Goal: Information Seeking & Learning: Check status

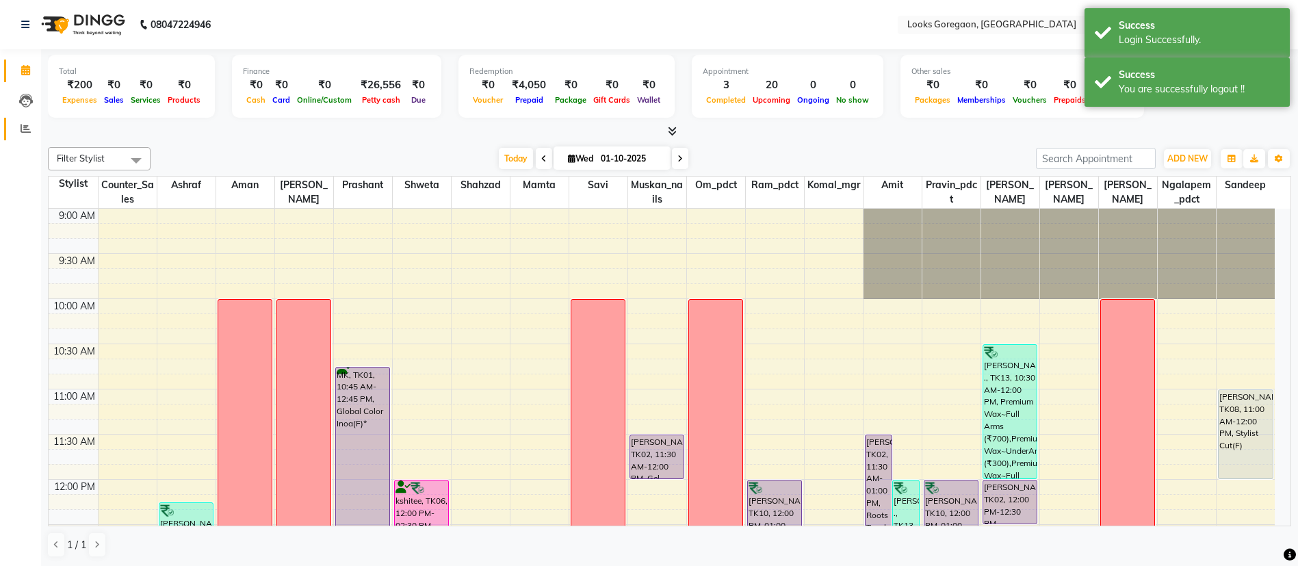
click at [27, 137] on link "Reports" at bounding box center [20, 129] width 33 height 23
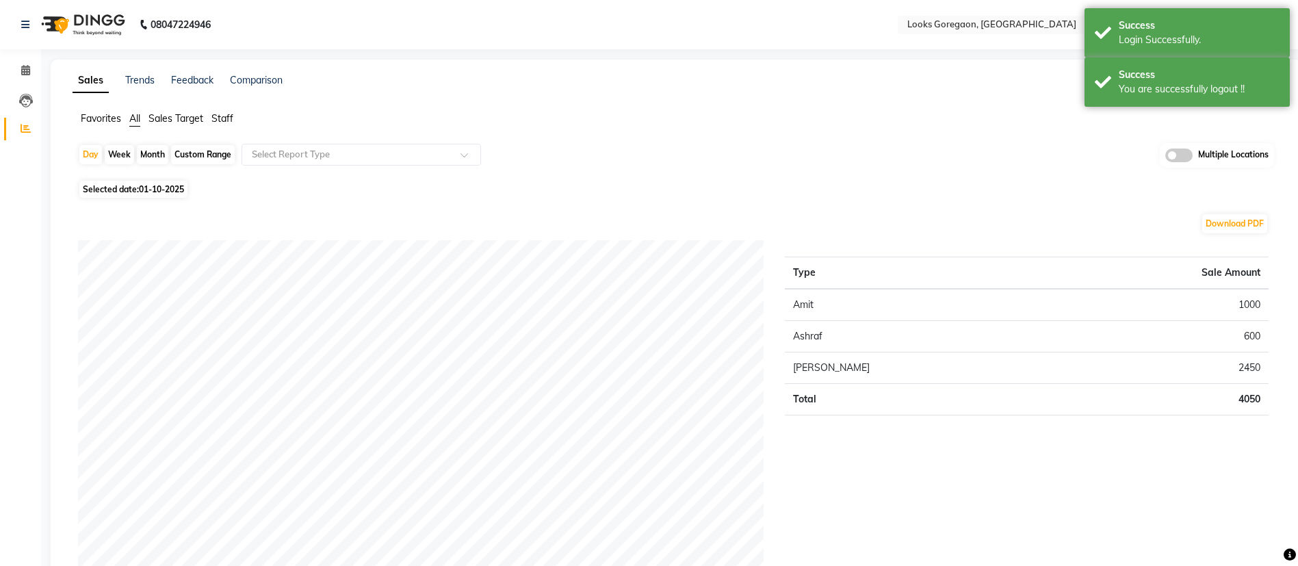
click at [231, 123] on span "Staff" at bounding box center [222, 118] width 22 height 12
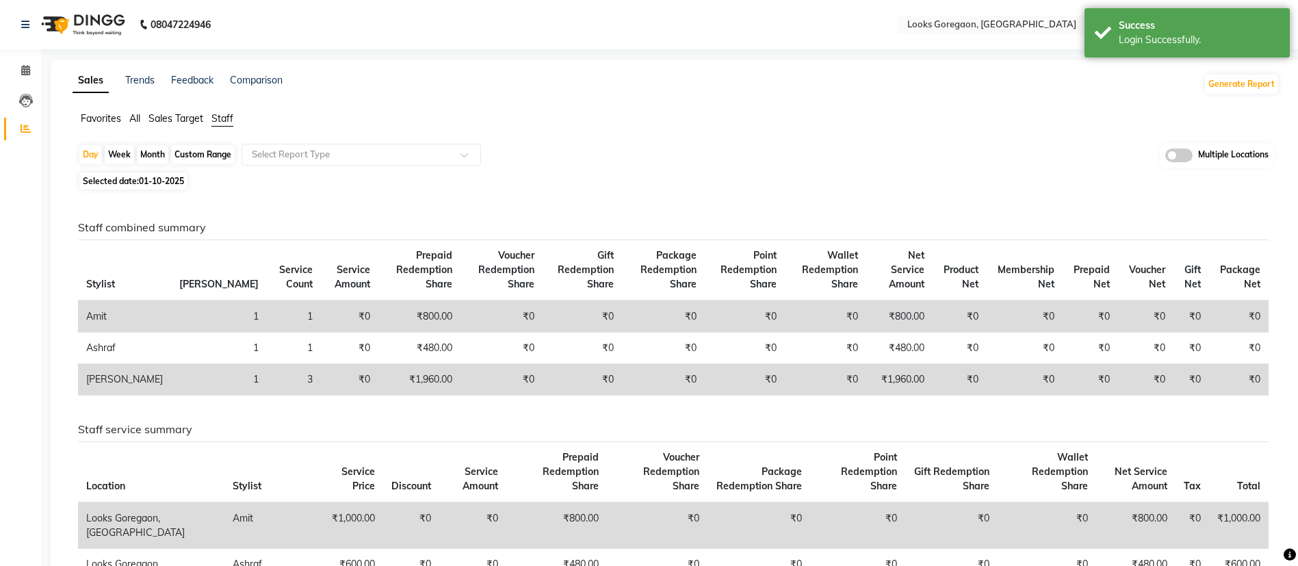
click at [1066, 160] on div "Day Week Month Custom Range Select Report Type Multiple Locations" at bounding box center [676, 155] width 1196 height 25
click at [1009, 30] on input "text" at bounding box center [1004, 26] width 198 height 14
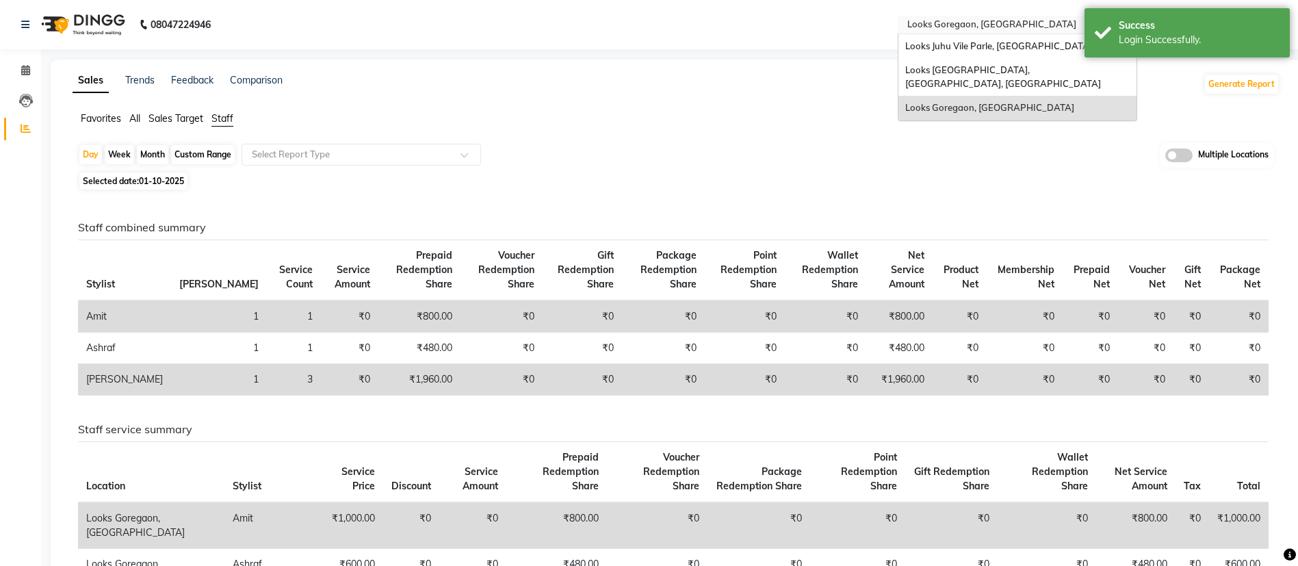
click at [986, 56] on div "Looks Juhu Vile Parle, [GEOGRAPHIC_DATA]" at bounding box center [1018, 46] width 238 height 25
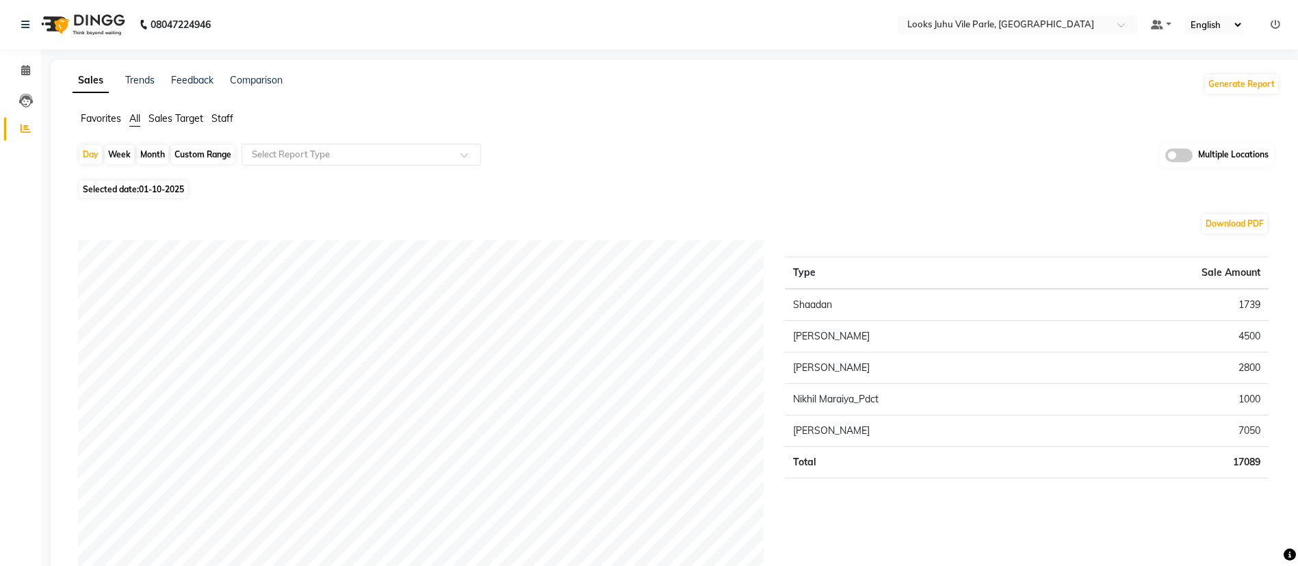
click at [222, 122] on span "Staff" at bounding box center [222, 118] width 22 height 12
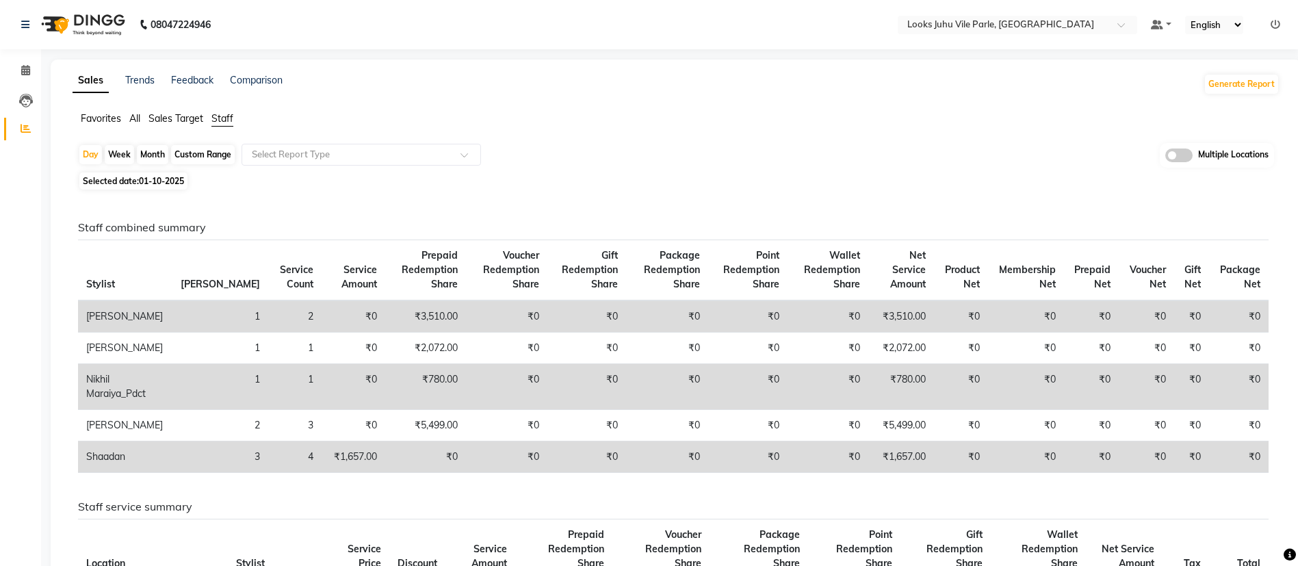
click at [153, 182] on span "01-10-2025" at bounding box center [161, 181] width 45 height 10
select select "10"
select select "2025"
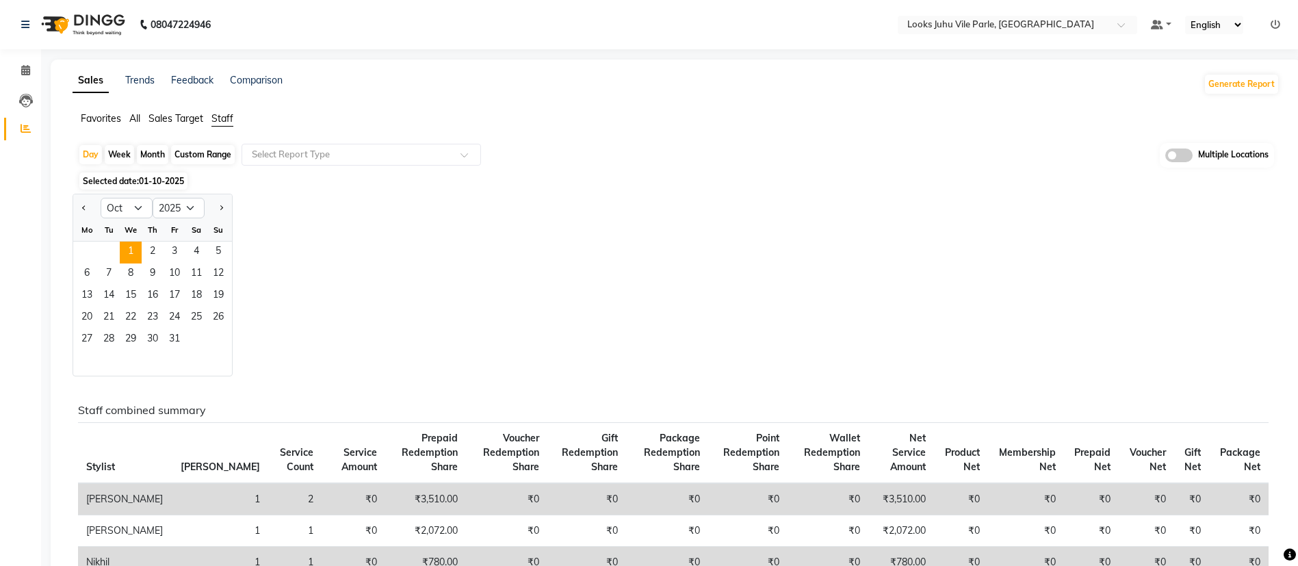
click at [211, 159] on div "Custom Range" at bounding box center [203, 154] width 64 height 19
select select "10"
select select "2025"
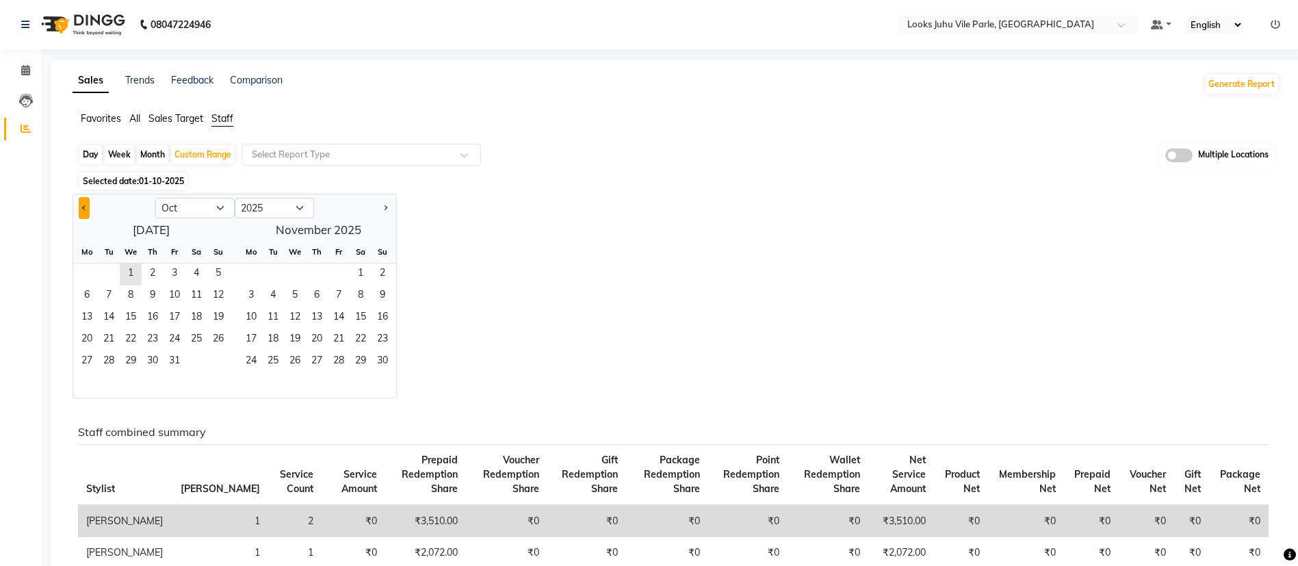
click at [84, 207] on span "Previous month" at bounding box center [84, 207] width 5 height 5
select select "9"
click at [87, 272] on span "1" at bounding box center [87, 274] width 22 height 22
click at [109, 363] on span "30" at bounding box center [109, 362] width 22 height 22
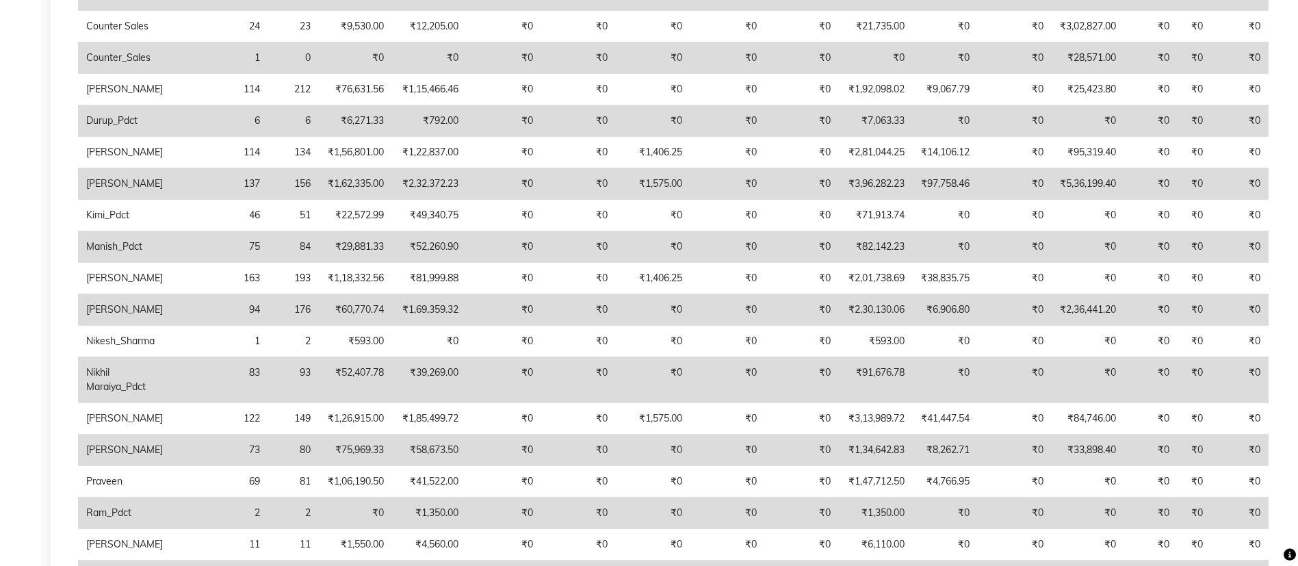
scroll to position [448, 0]
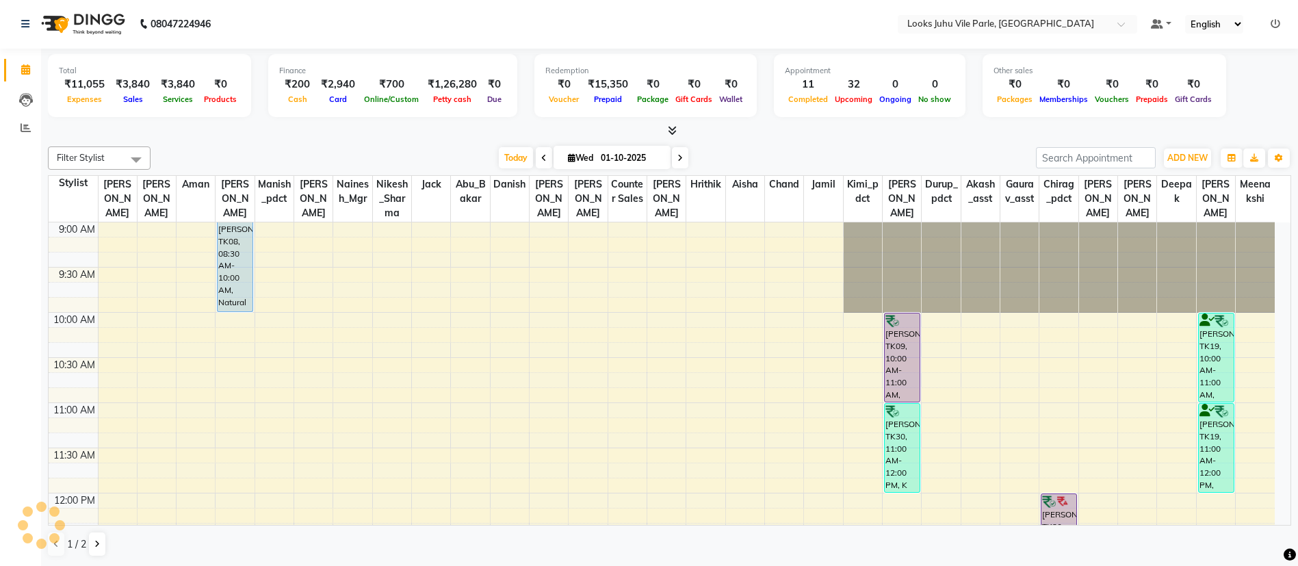
scroll to position [1, 0]
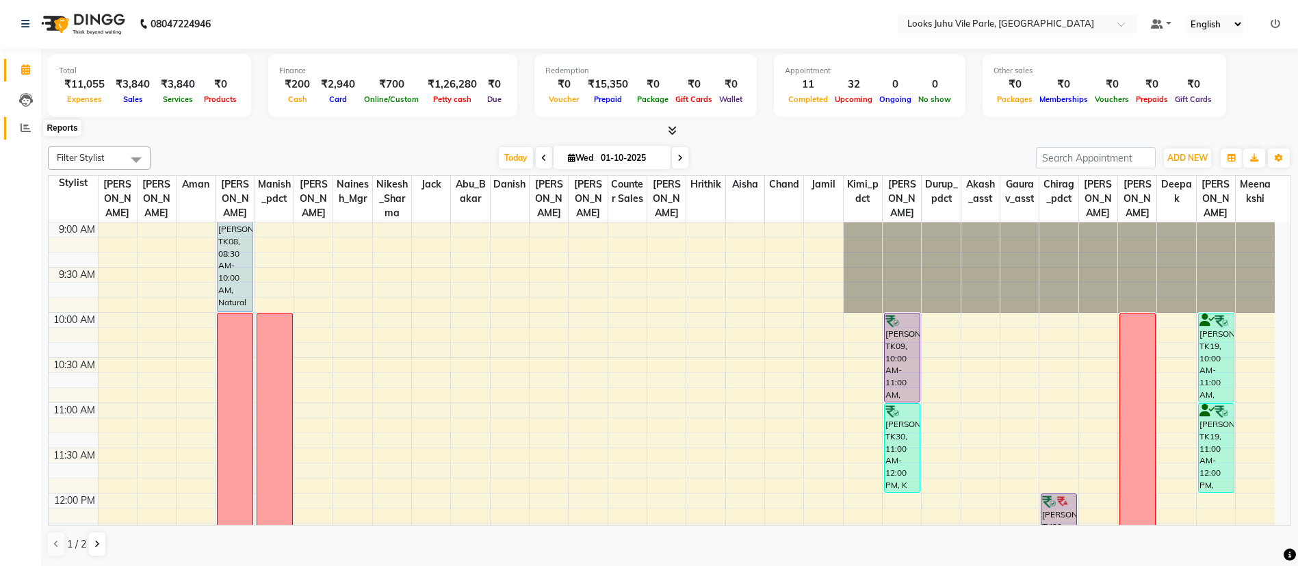
click at [27, 126] on icon at bounding box center [26, 127] width 10 height 10
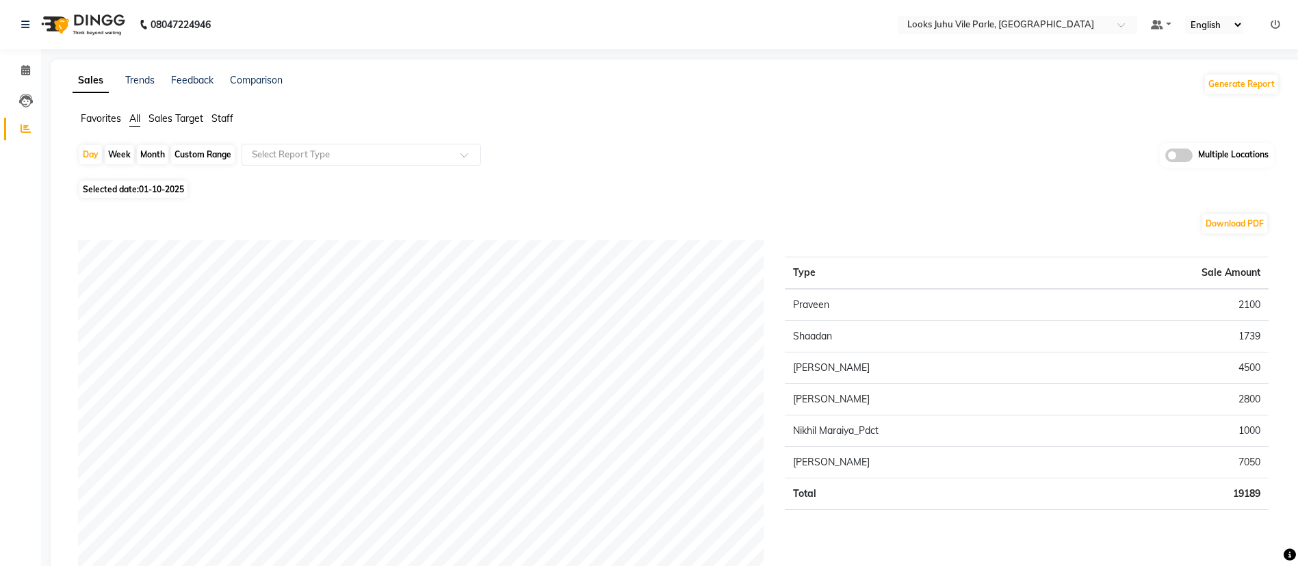
click at [224, 115] on span "Staff" at bounding box center [222, 118] width 22 height 12
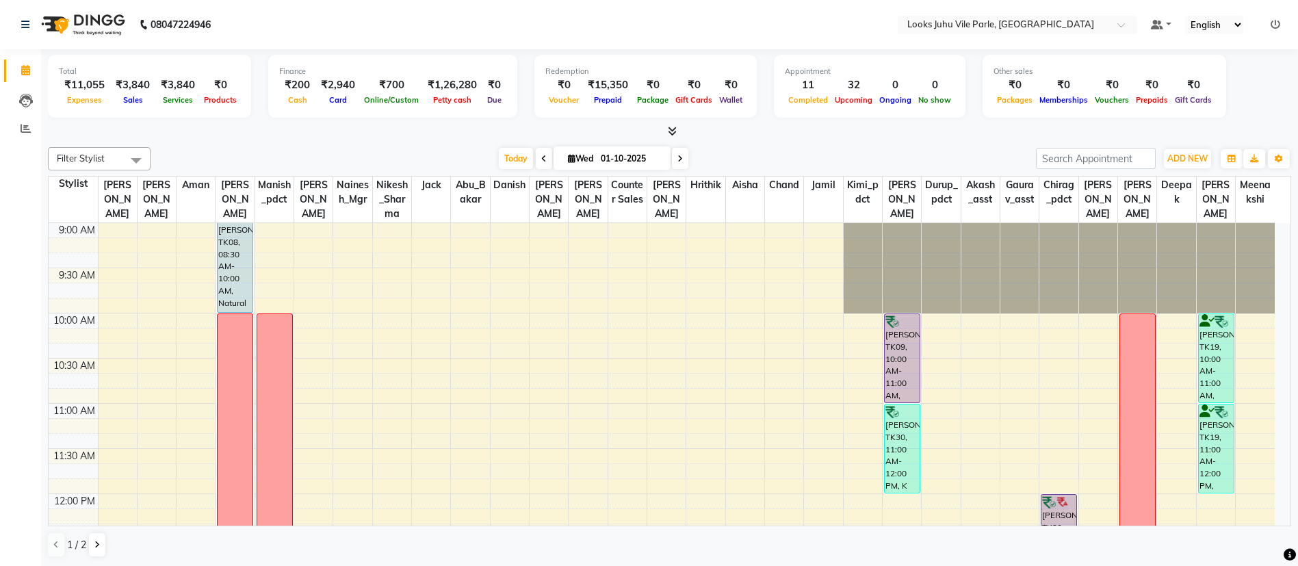
click at [125, 158] on span at bounding box center [135, 160] width 27 height 26
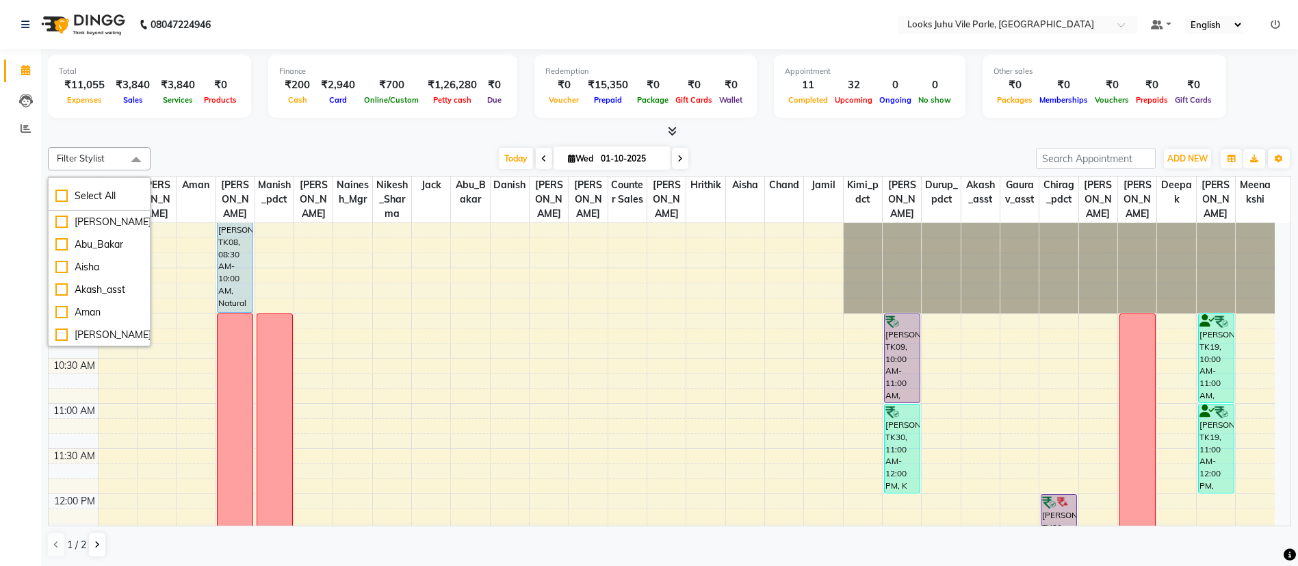
click at [1276, 27] on icon at bounding box center [1276, 25] width 10 height 10
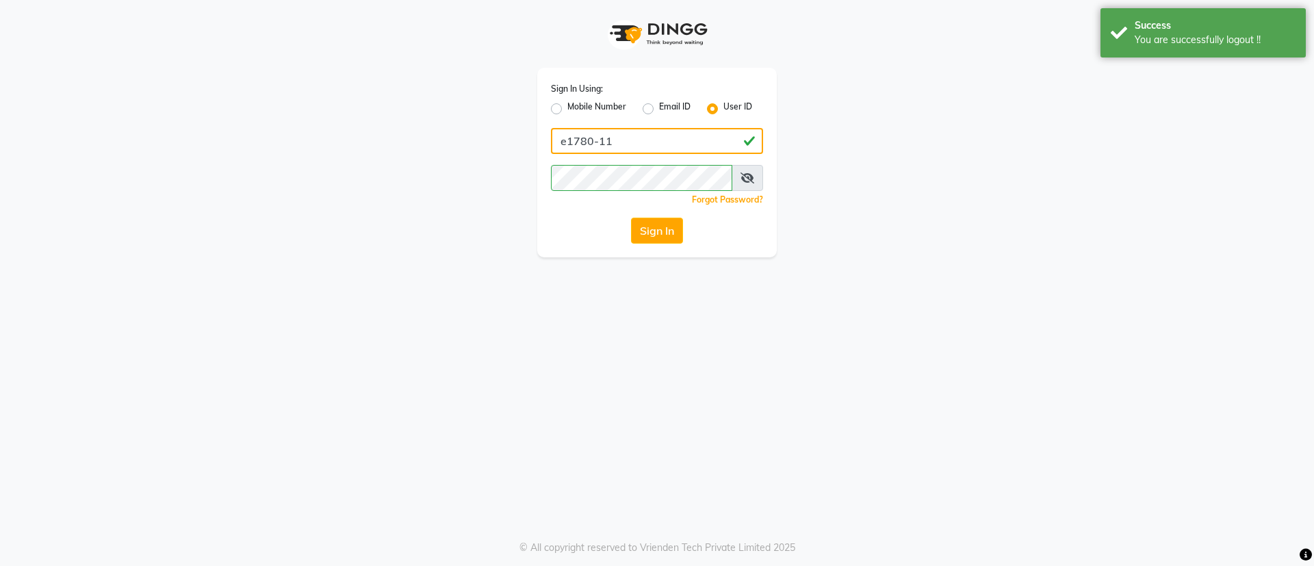
click at [684, 147] on input "e1780-11" at bounding box center [657, 141] width 212 height 26
type input "e2769-39"
click at [749, 178] on icon at bounding box center [747, 177] width 14 height 11
click at [657, 235] on button "Sign In" at bounding box center [657, 231] width 52 height 26
